Goal: Information Seeking & Learning: Learn about a topic

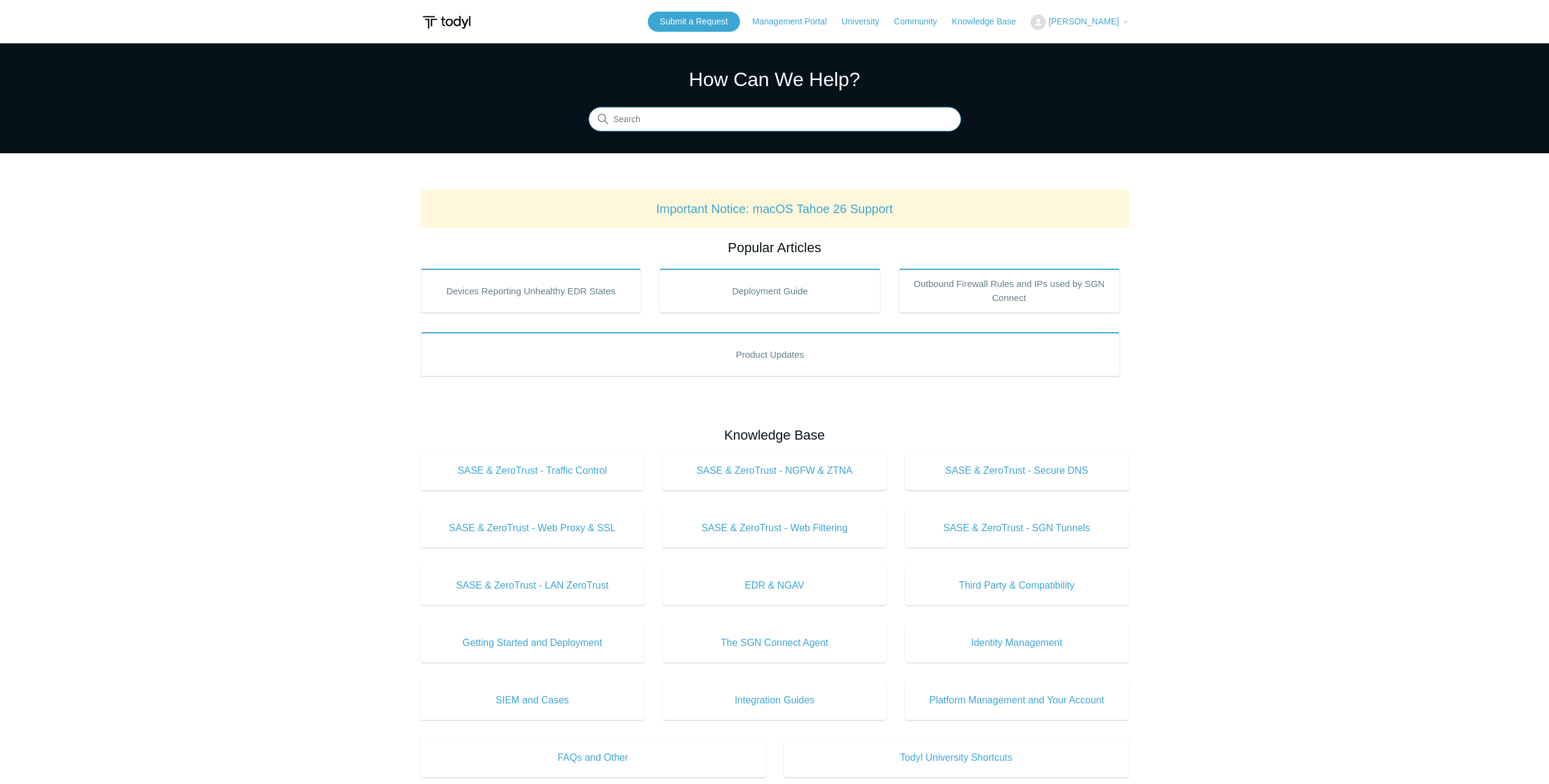
click at [722, 118] on input "Search" at bounding box center [775, 120] width 373 height 24
type input "c"
type input "verify"
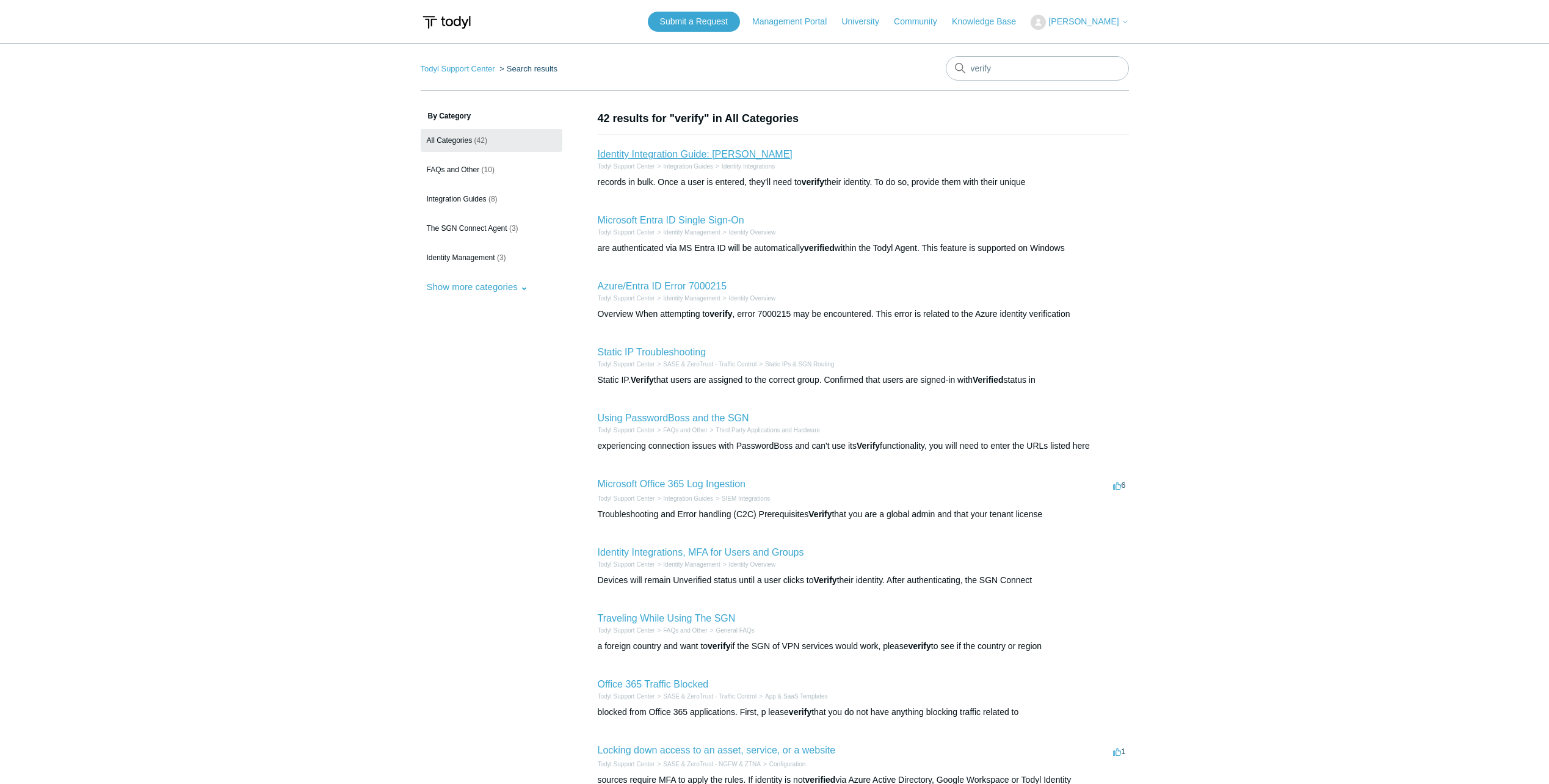
click at [701, 156] on link "Identity Integration Guide: Todyl" at bounding box center [695, 154] width 195 height 10
click at [1073, 20] on span "[PERSON_NAME]" at bounding box center [1084, 21] width 70 height 10
click at [1047, 45] on link "My Support Requests" at bounding box center [1091, 48] width 119 height 21
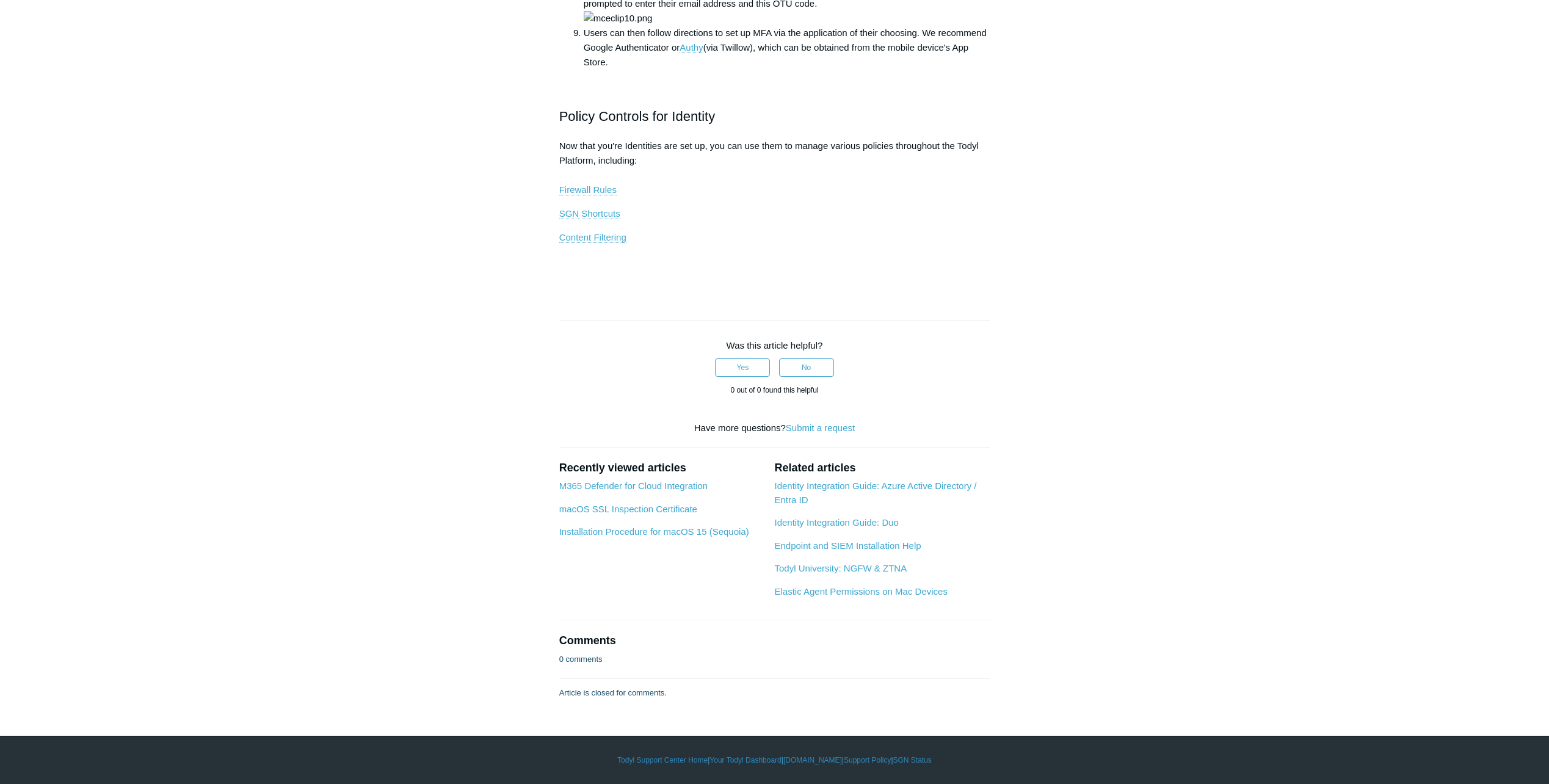
scroll to position [1959, 0]
